Goal: Information Seeking & Learning: Learn about a topic

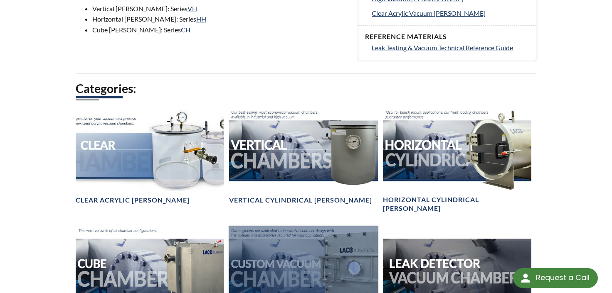
scroll to position [413, 0]
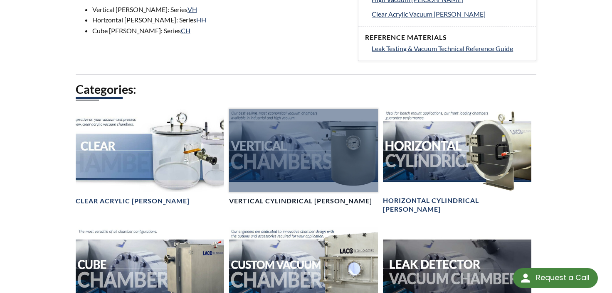
click at [354, 170] on div at bounding box center [303, 151] width 149 height 84
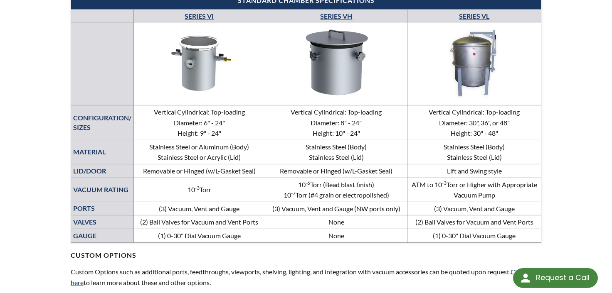
scroll to position [413, 0]
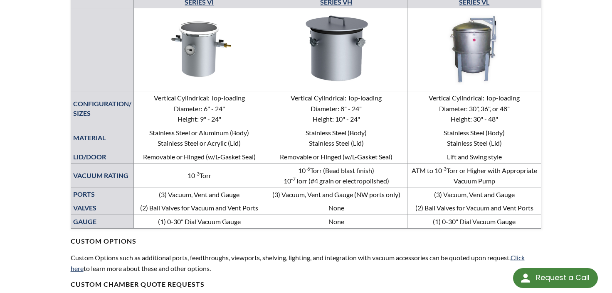
click at [209, 66] on img at bounding box center [199, 48] width 127 height 71
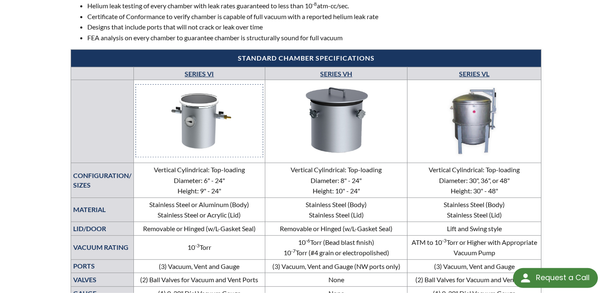
scroll to position [321, 0]
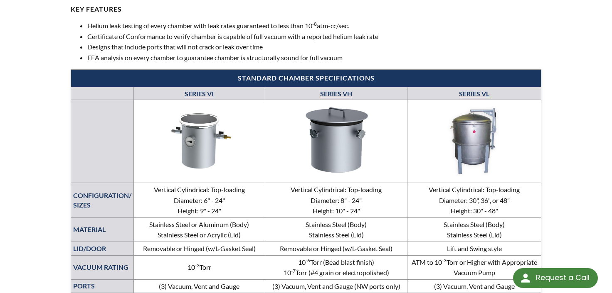
click at [340, 93] on link "SERIES VH" at bounding box center [336, 94] width 32 height 8
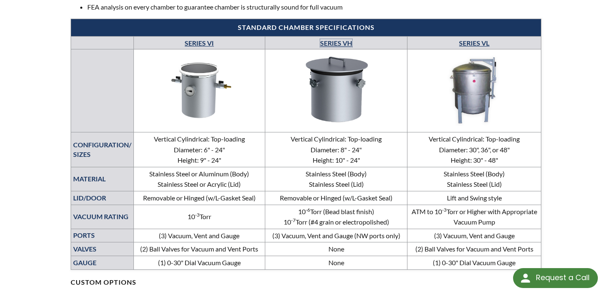
scroll to position [367, 0]
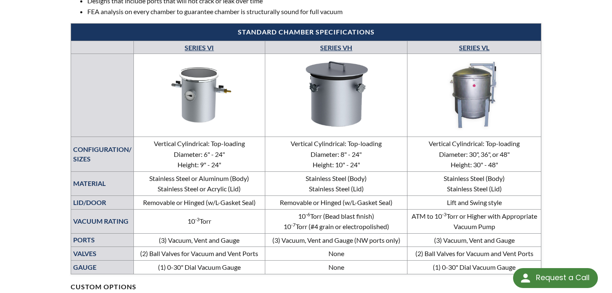
click at [336, 104] on img at bounding box center [336, 93] width 138 height 77
click at [186, 89] on img at bounding box center [199, 94] width 127 height 71
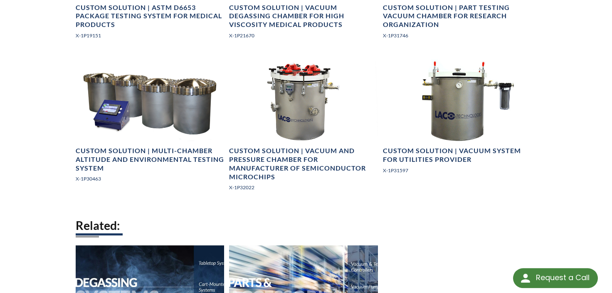
scroll to position [1606, 0]
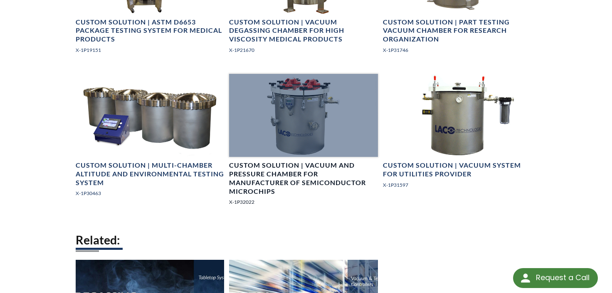
click at [305, 141] on div at bounding box center [303, 116] width 149 height 84
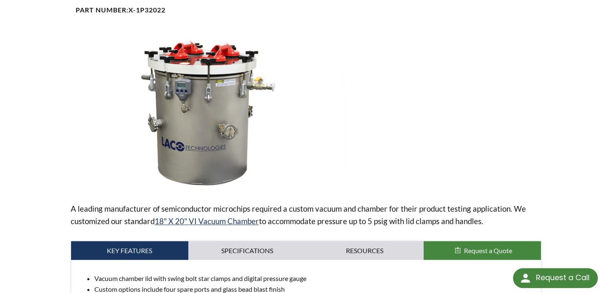
scroll to position [138, 0]
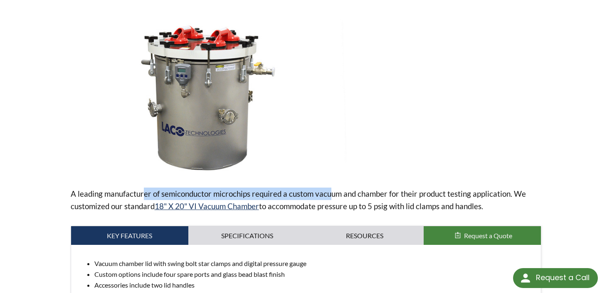
drag, startPoint x: 147, startPoint y: 190, endPoint x: 338, endPoint y: 196, distance: 191.2
click at [335, 196] on p "A leading manufacturer of semiconductor microchips required a custom vacuum and…" at bounding box center [306, 200] width 471 height 25
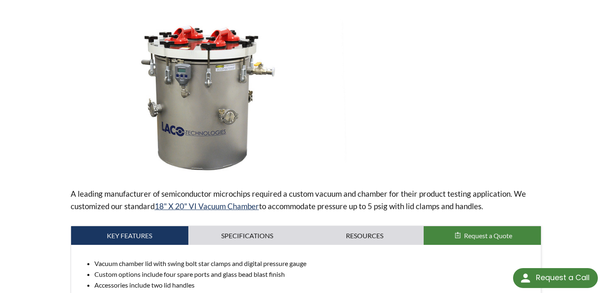
click at [351, 201] on p "A leading manufacturer of semiconductor microchips required a custom vacuum and…" at bounding box center [306, 200] width 471 height 25
click at [355, 174] on div at bounding box center [447, 97] width 188 height 155
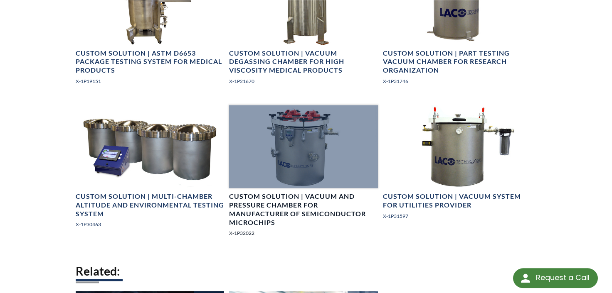
scroll to position [1560, 0]
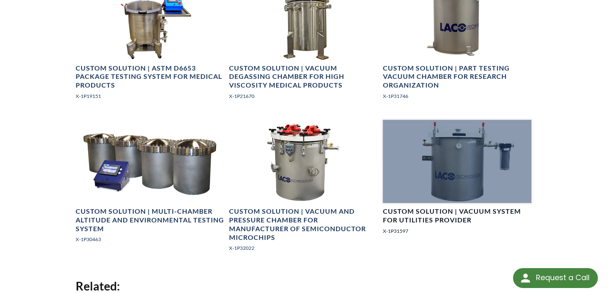
click at [484, 173] on div at bounding box center [457, 162] width 149 height 84
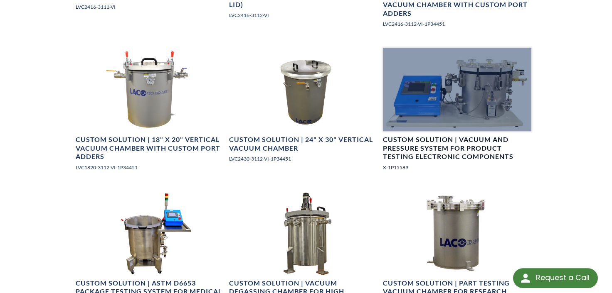
scroll to position [1330, 0]
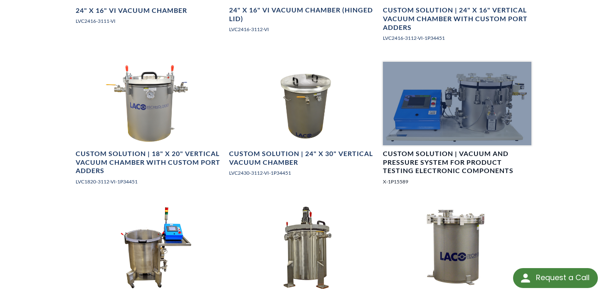
click at [492, 89] on div at bounding box center [457, 104] width 149 height 84
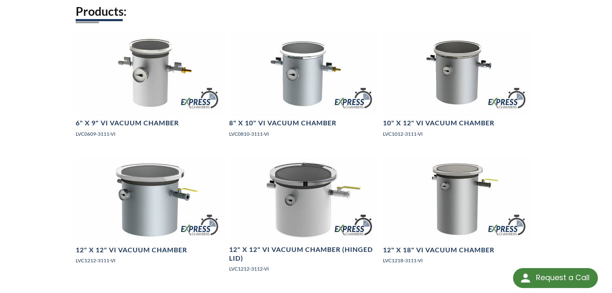
scroll to position [504, 0]
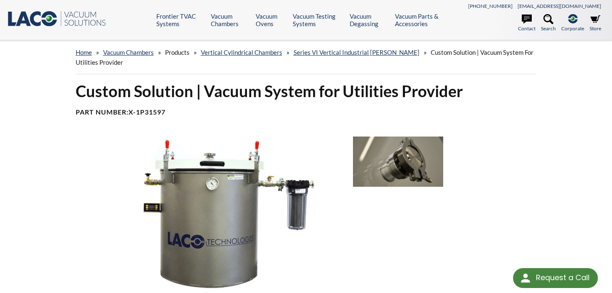
click at [475, 188] on div at bounding box center [447, 214] width 188 height 155
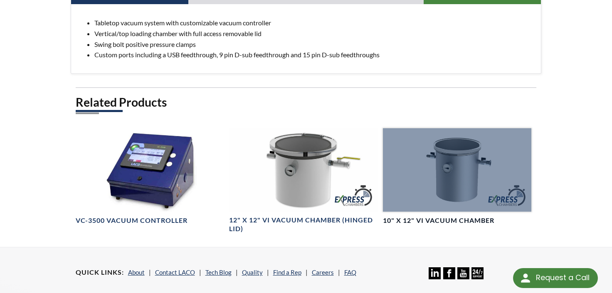
scroll to position [459, 0]
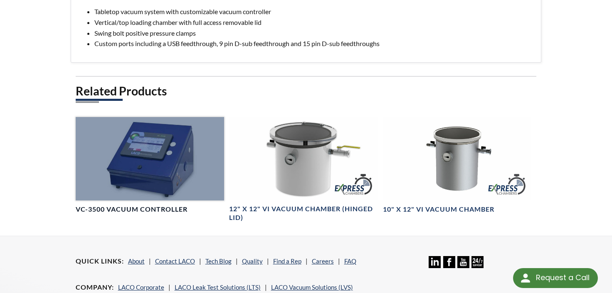
click at [197, 177] on div at bounding box center [150, 159] width 149 height 84
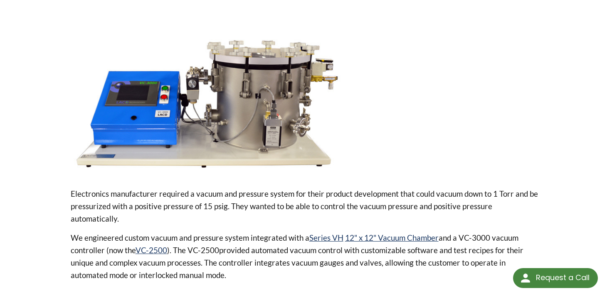
scroll to position [106, 0]
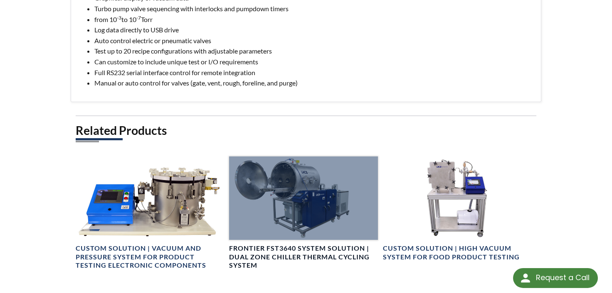
scroll to position [596, 0]
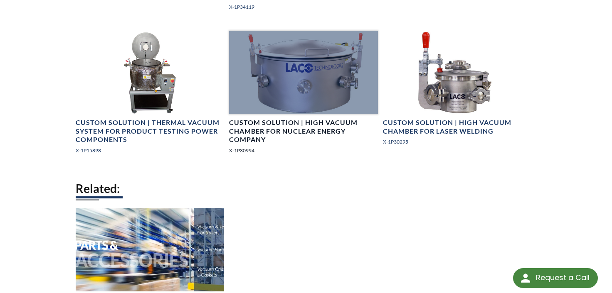
scroll to position [1366, 0]
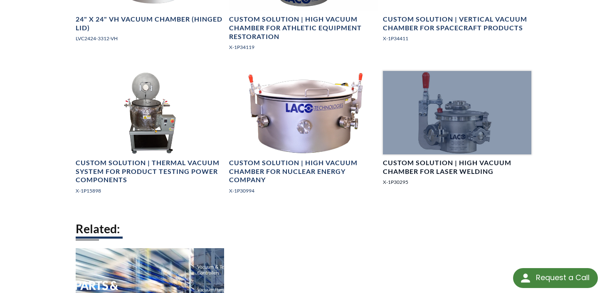
click at [442, 133] on div at bounding box center [457, 113] width 149 height 84
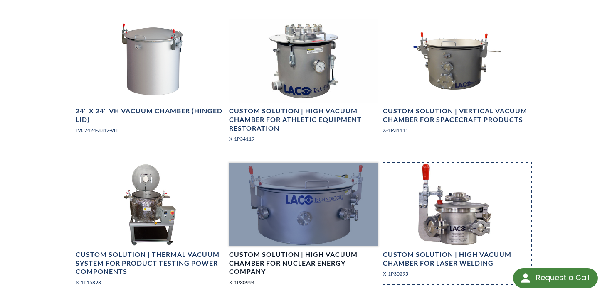
scroll to position [1229, 0]
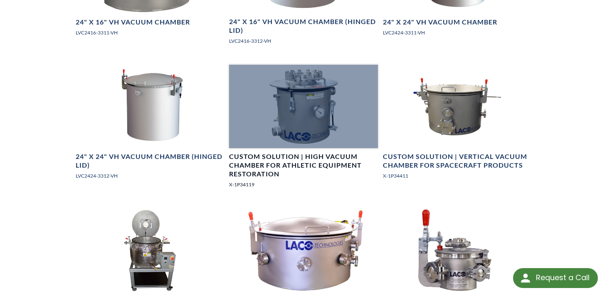
click at [317, 120] on div at bounding box center [303, 107] width 149 height 84
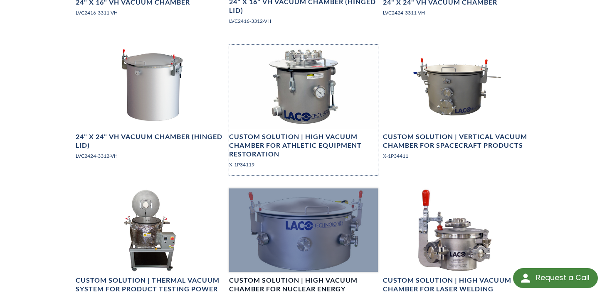
scroll to position [1275, 0]
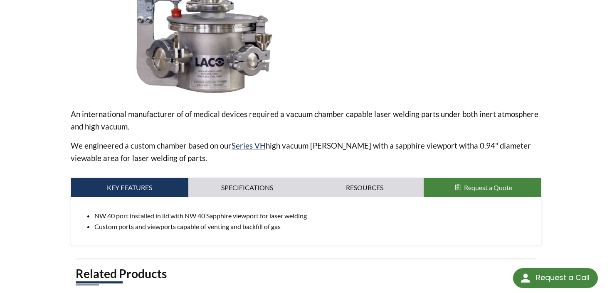
scroll to position [229, 0]
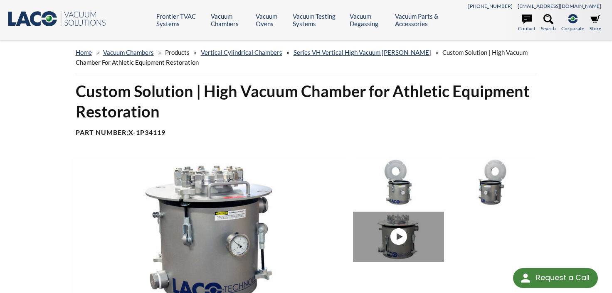
click at [409, 229] on link at bounding box center [400, 237] width 94 height 50
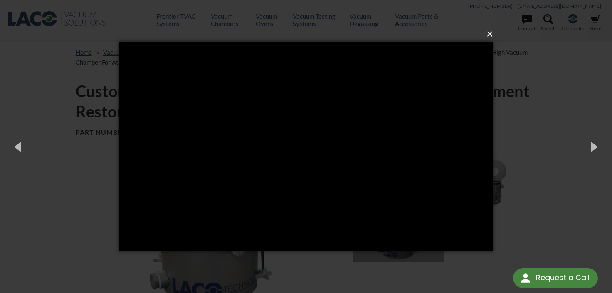
click at [492, 33] on button "×" at bounding box center [308, 34] width 374 height 18
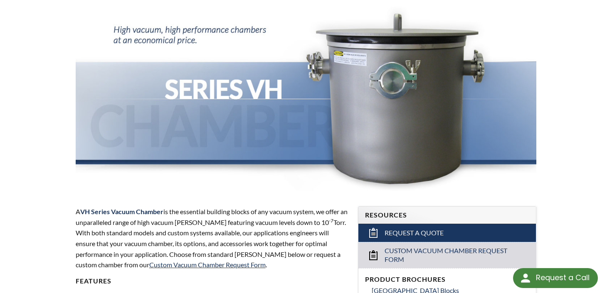
scroll to position [321, 0]
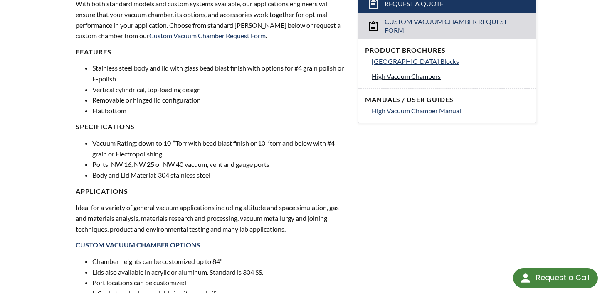
click at [406, 78] on span "High Vacuum Chambers" at bounding box center [406, 76] width 69 height 8
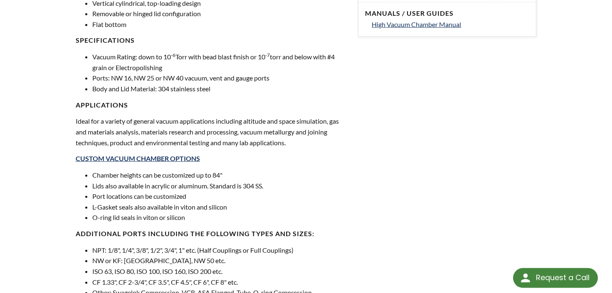
scroll to position [459, 0]
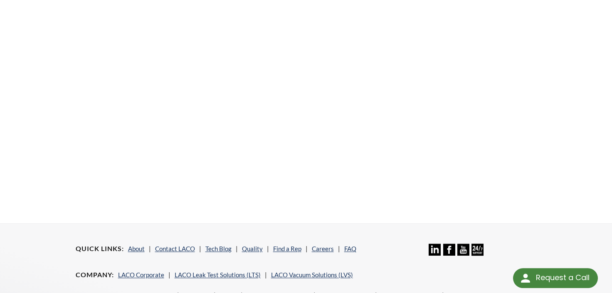
scroll to position [275, 0]
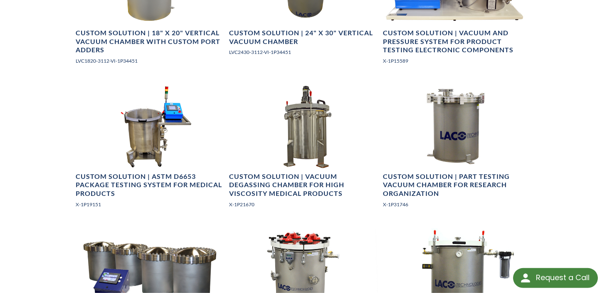
scroll to position [1468, 0]
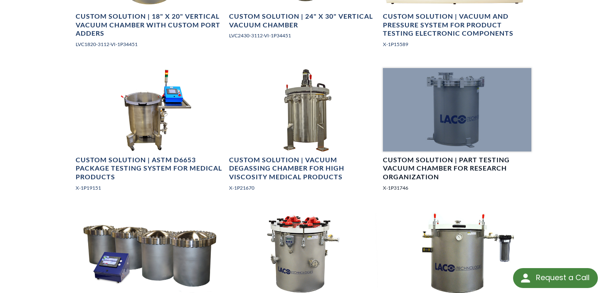
click at [418, 125] on div at bounding box center [457, 110] width 149 height 84
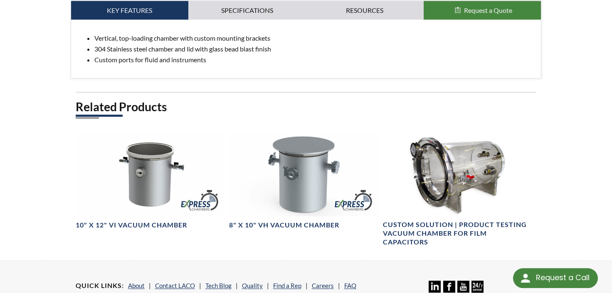
scroll to position [459, 0]
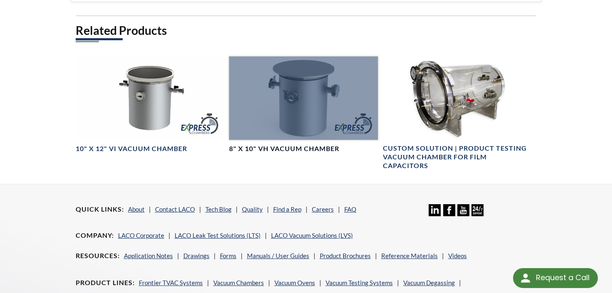
click at [285, 96] on div at bounding box center [303, 99] width 149 height 84
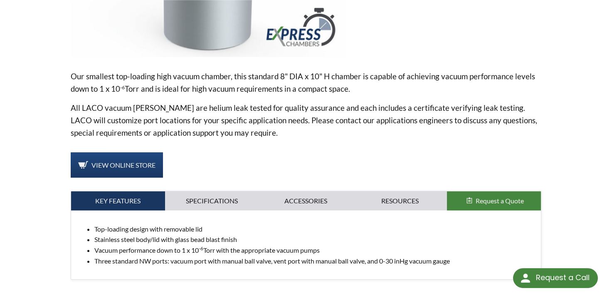
scroll to position [275, 0]
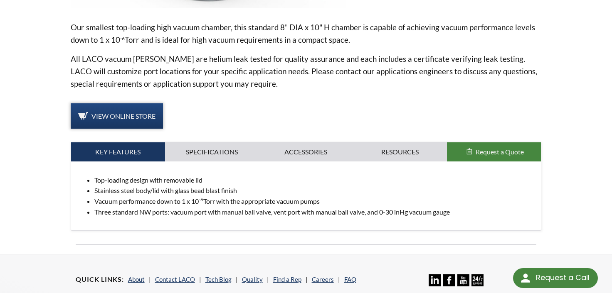
click at [123, 115] on span "View Online Store" at bounding box center [123, 116] width 64 height 8
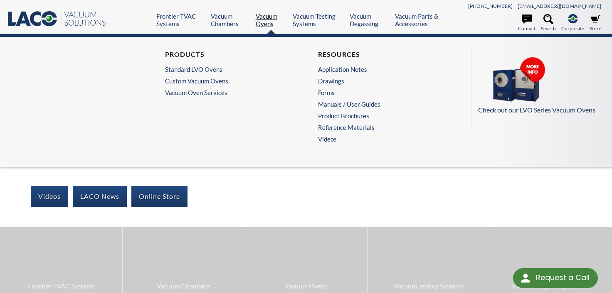
click at [264, 27] on link "Vacuum Ovens" at bounding box center [271, 19] width 31 height 15
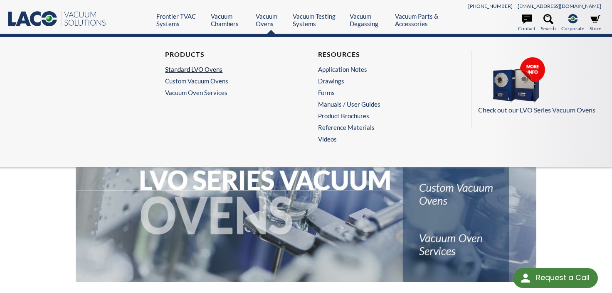
click at [177, 71] on link "Standard LVO Ovens" at bounding box center [227, 69] width 124 height 7
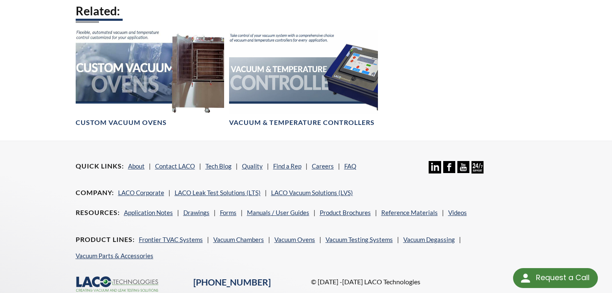
scroll to position [688, 0]
